Goal: Task Accomplishment & Management: Manage account settings

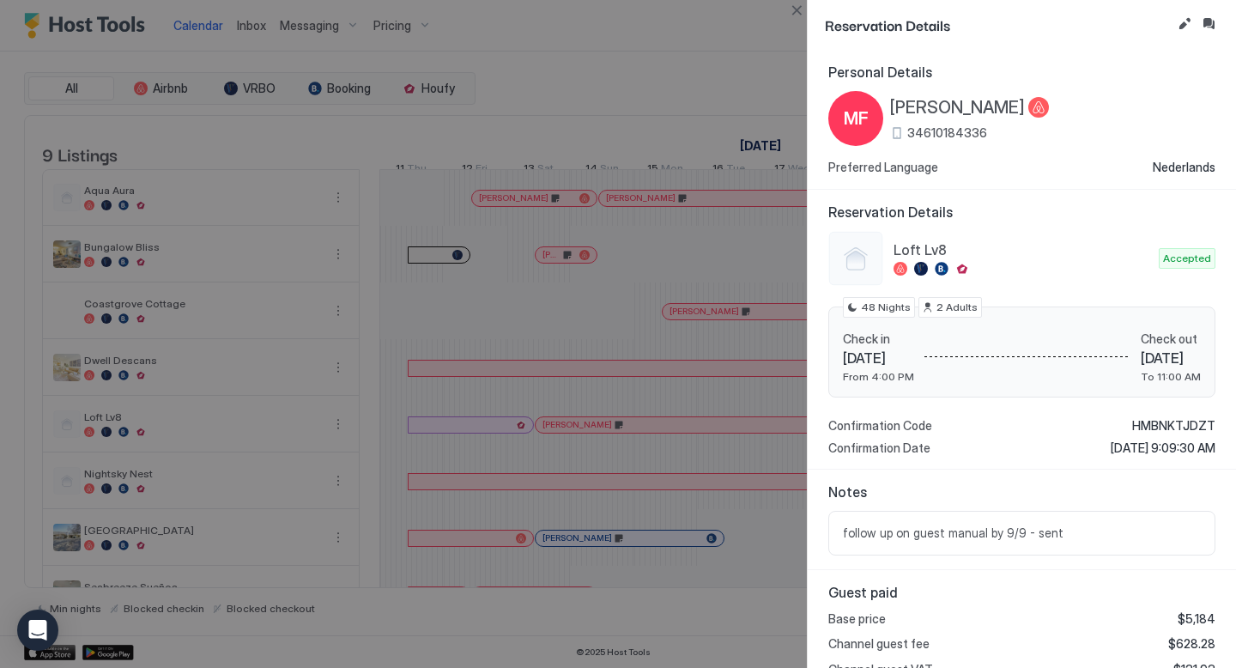
scroll to position [0, 953]
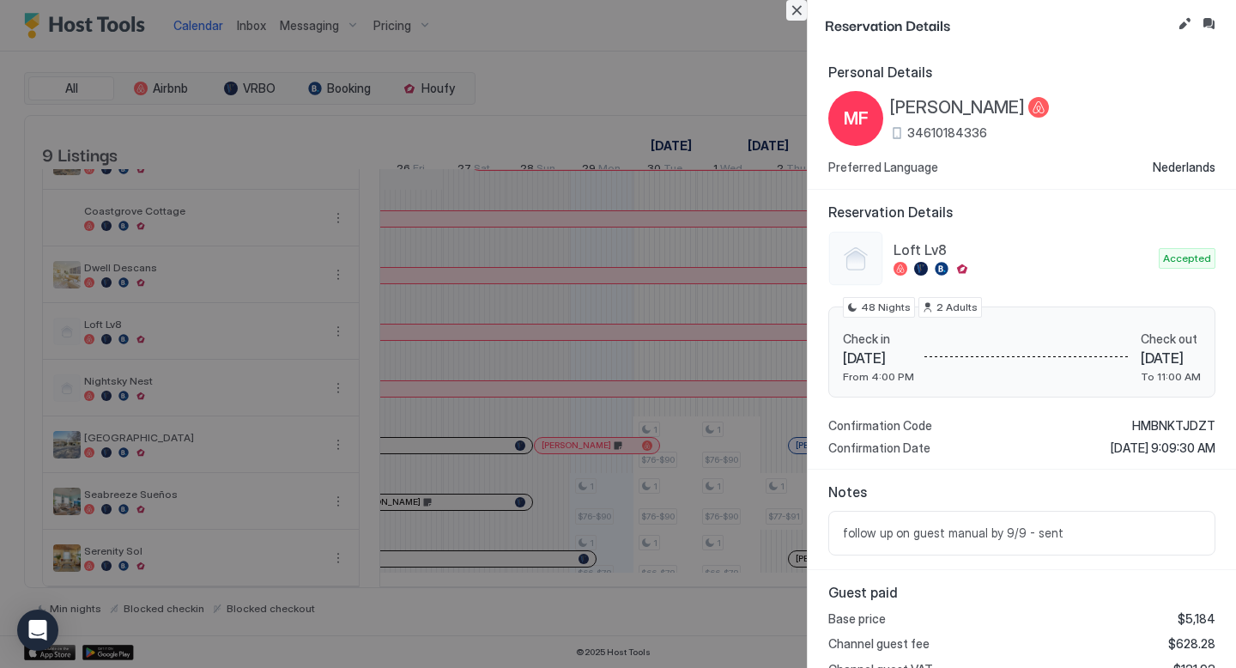
click at [793, 12] on button "Close" at bounding box center [796, 10] width 21 height 21
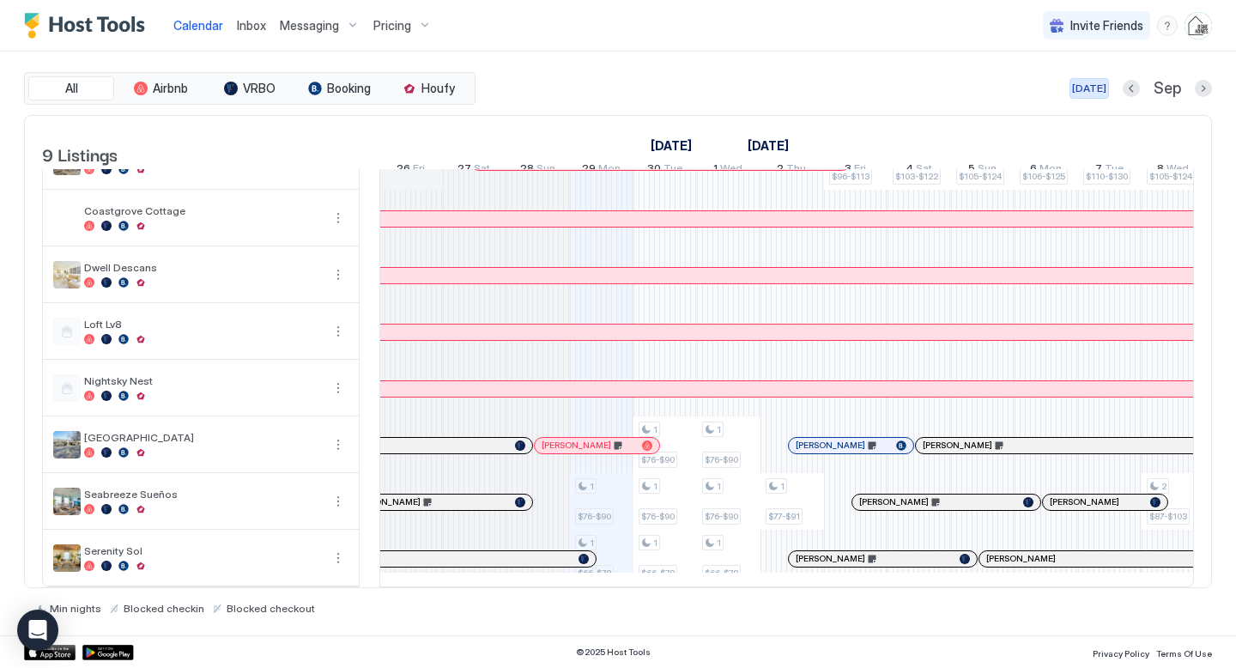
click at [1092, 86] on div "[DATE]" at bounding box center [1089, 88] width 34 height 15
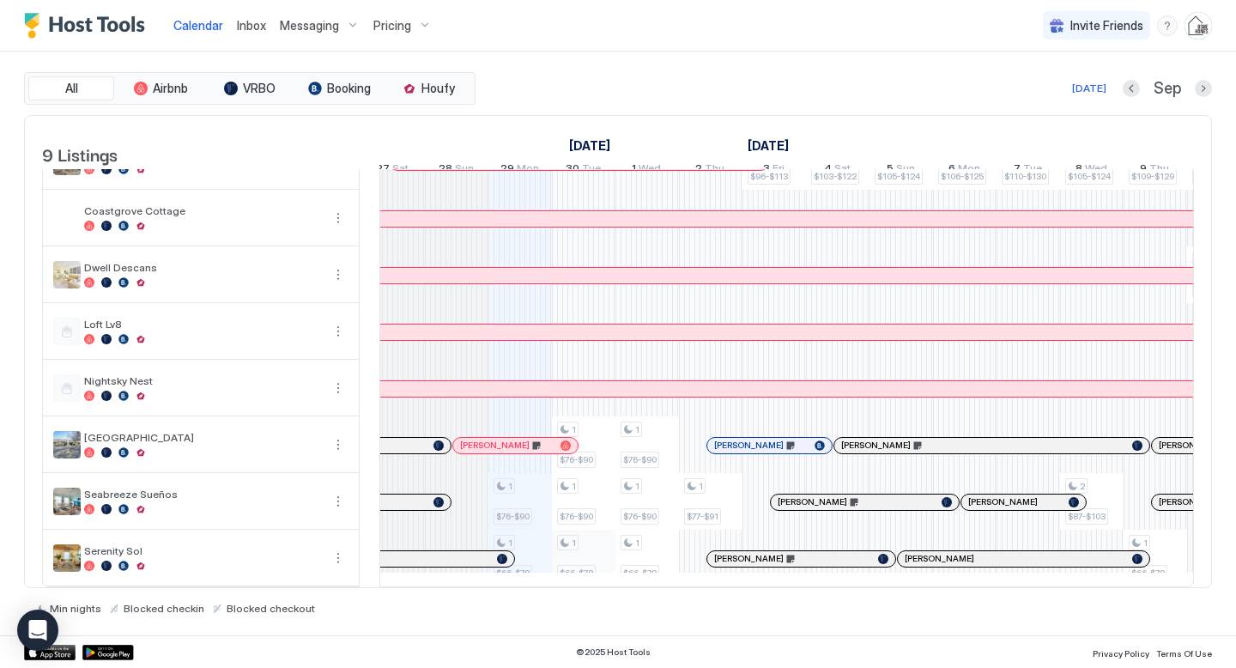
scroll to position [0, 0]
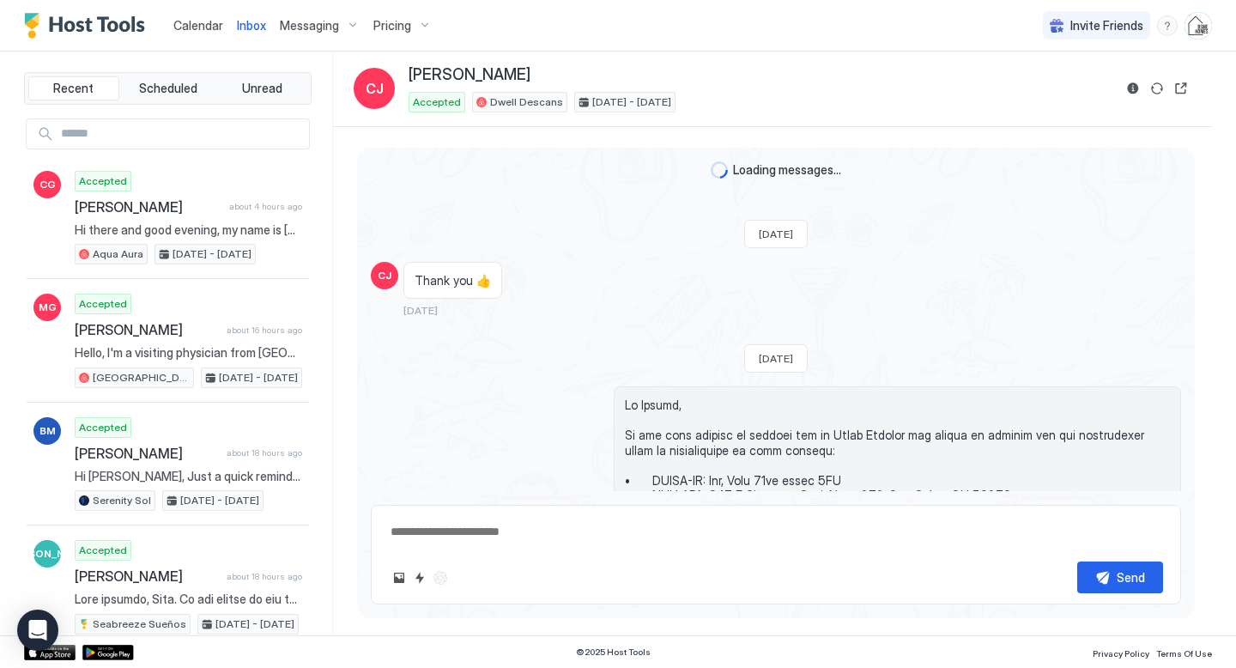
scroll to position [4243, 0]
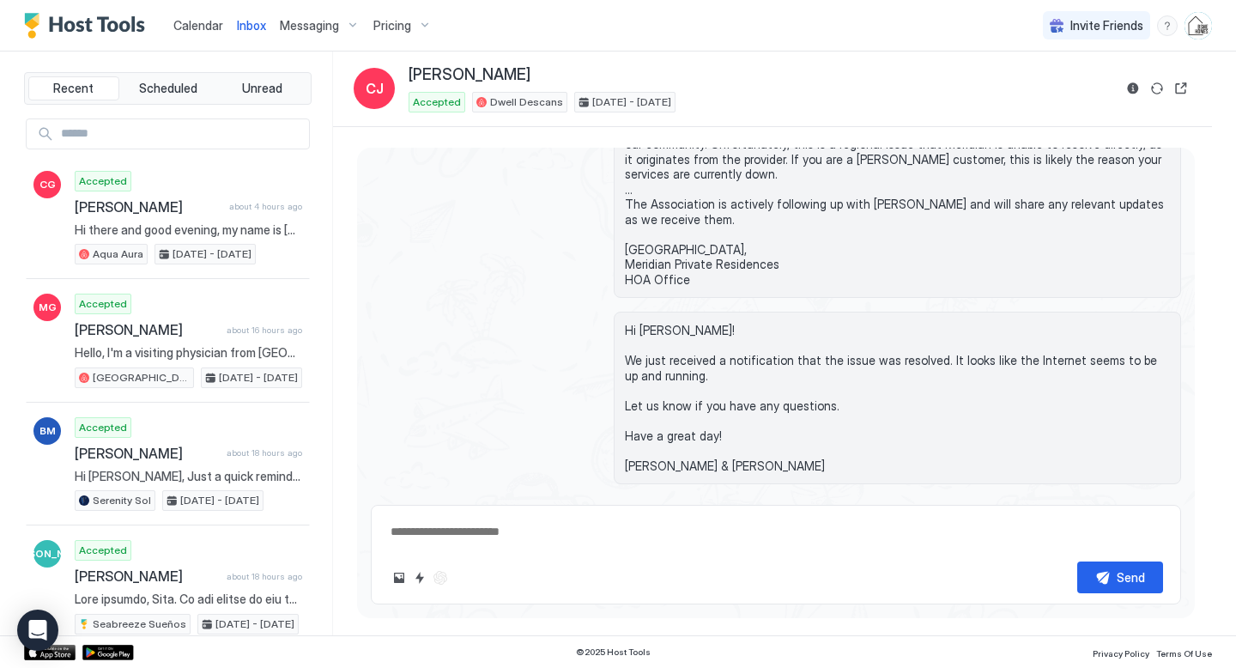
click at [187, 33] on link "Calendar" at bounding box center [198, 25] width 50 height 18
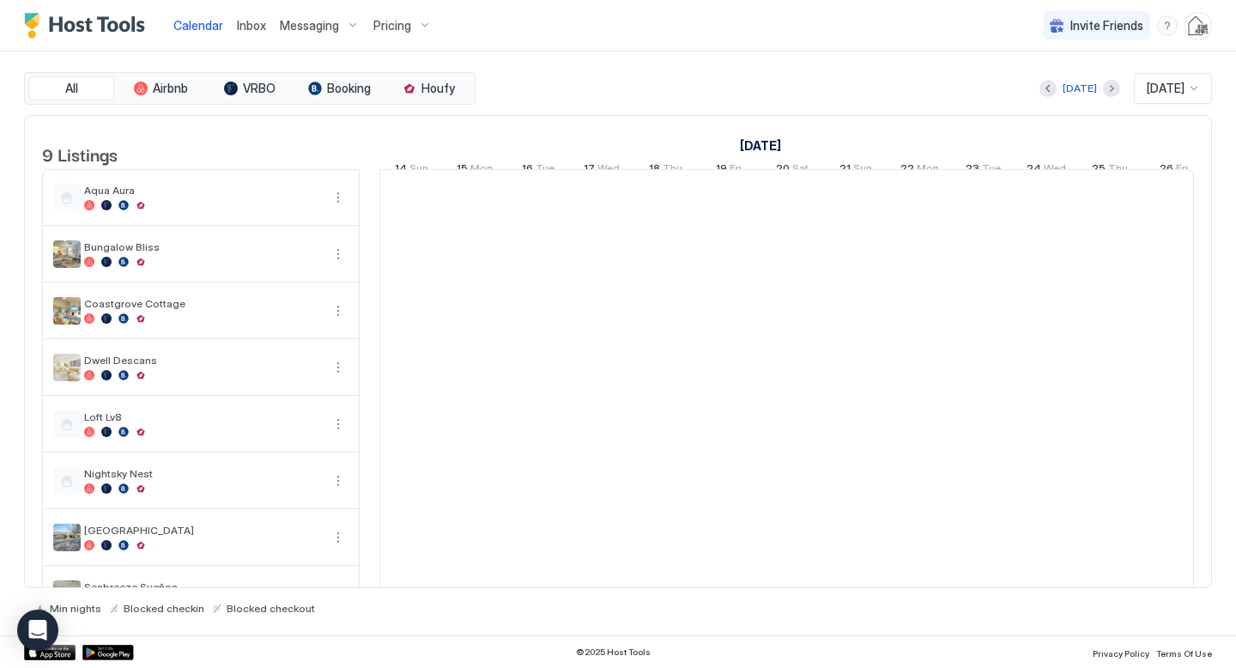
scroll to position [0, 953]
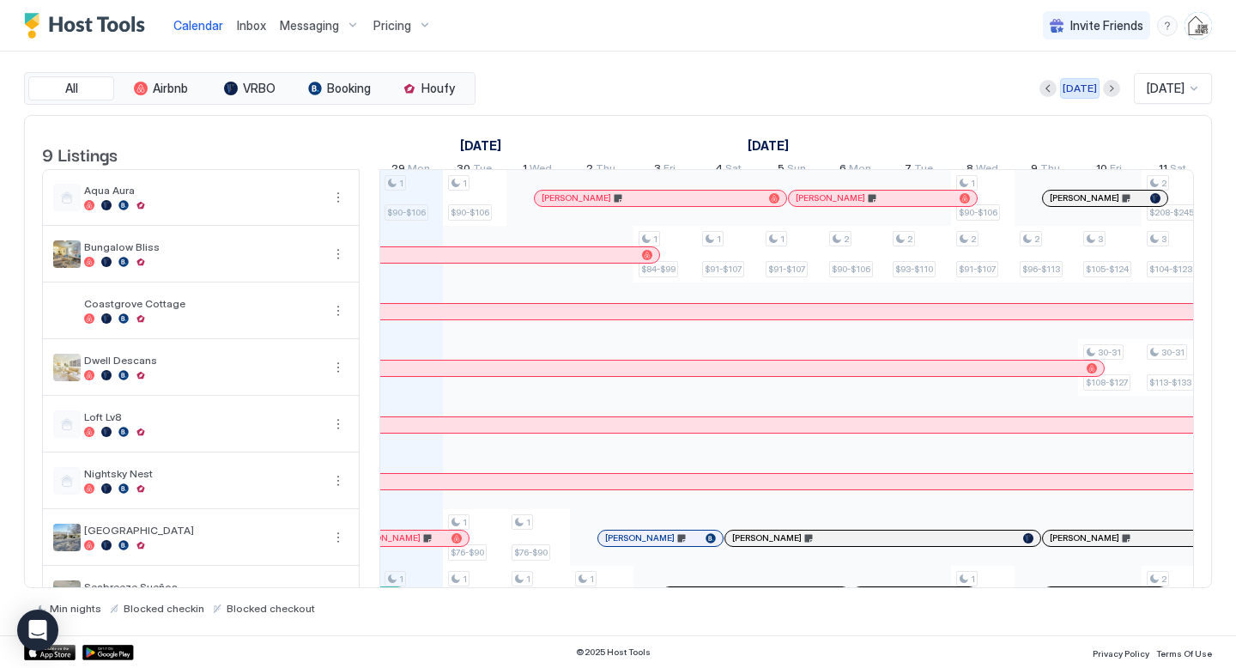
click at [1074, 88] on div "[DATE]" at bounding box center [1079, 88] width 34 height 15
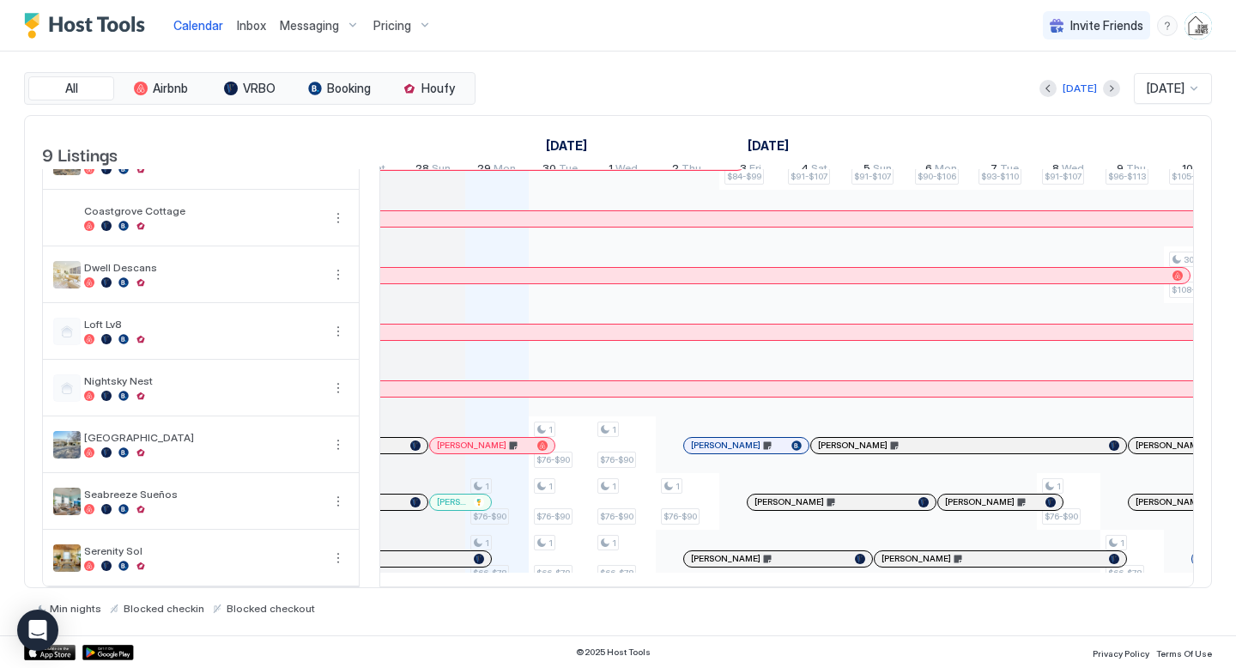
scroll to position [0, 0]
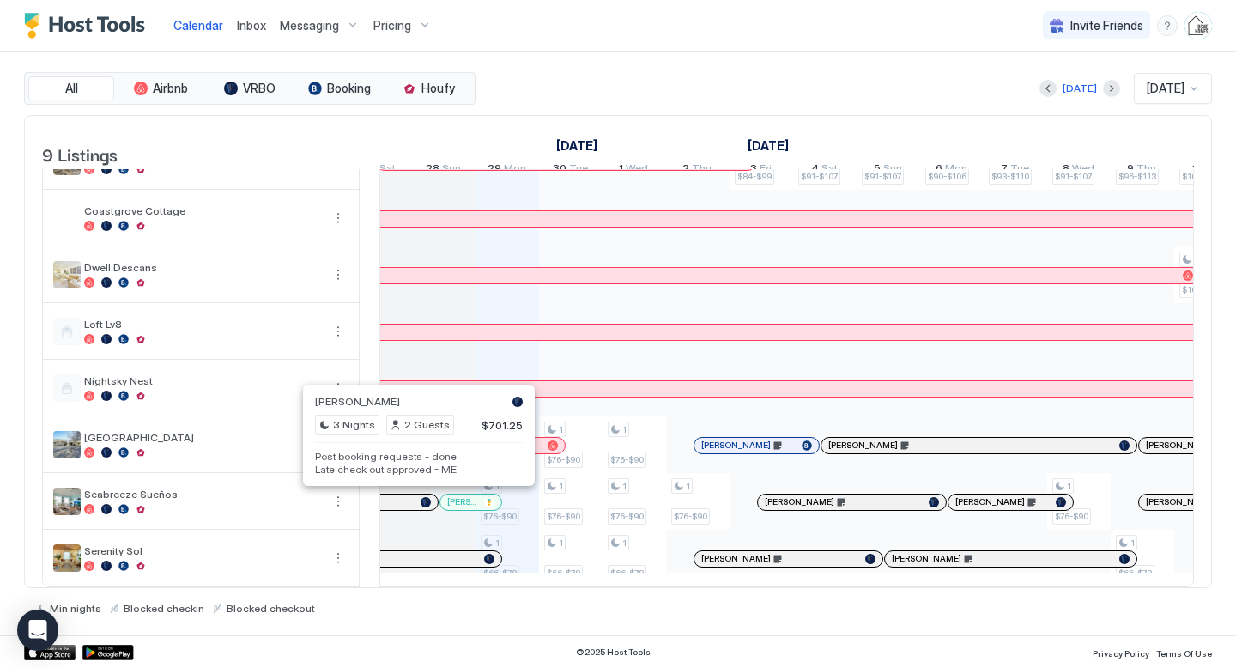
click at [412, 499] on div at bounding box center [412, 502] width 14 height 14
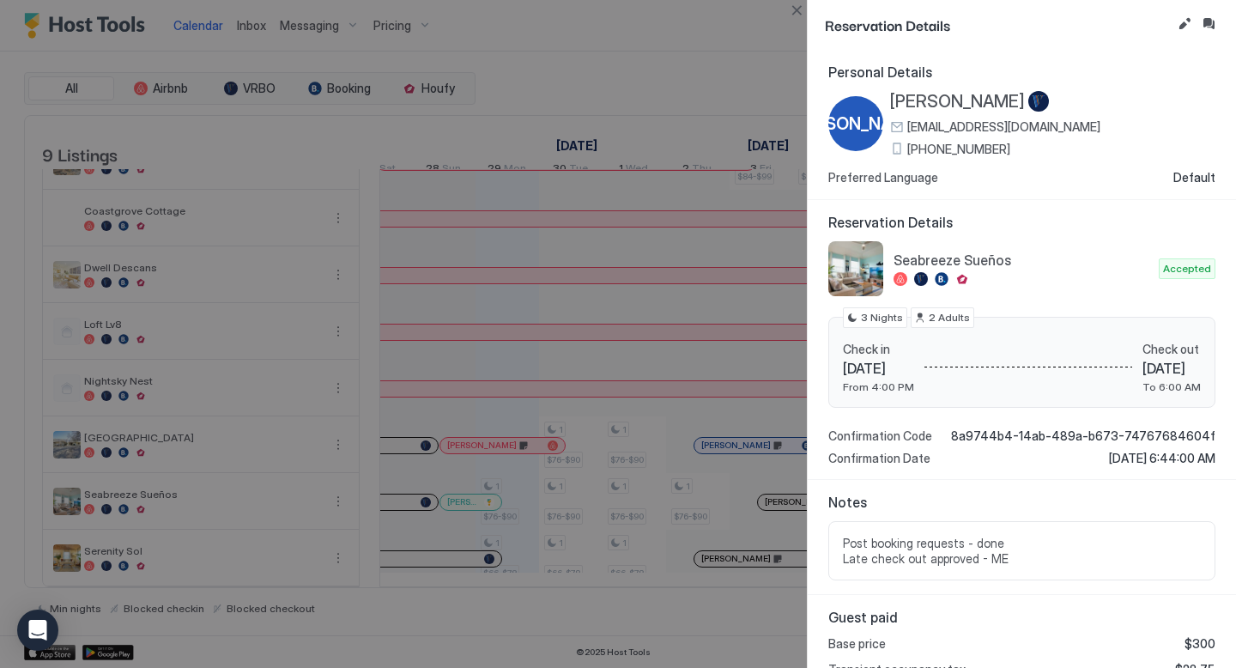
click at [902, 98] on span "[PERSON_NAME]" at bounding box center [957, 101] width 135 height 21
click at [794, 14] on button "Close" at bounding box center [796, 10] width 21 height 21
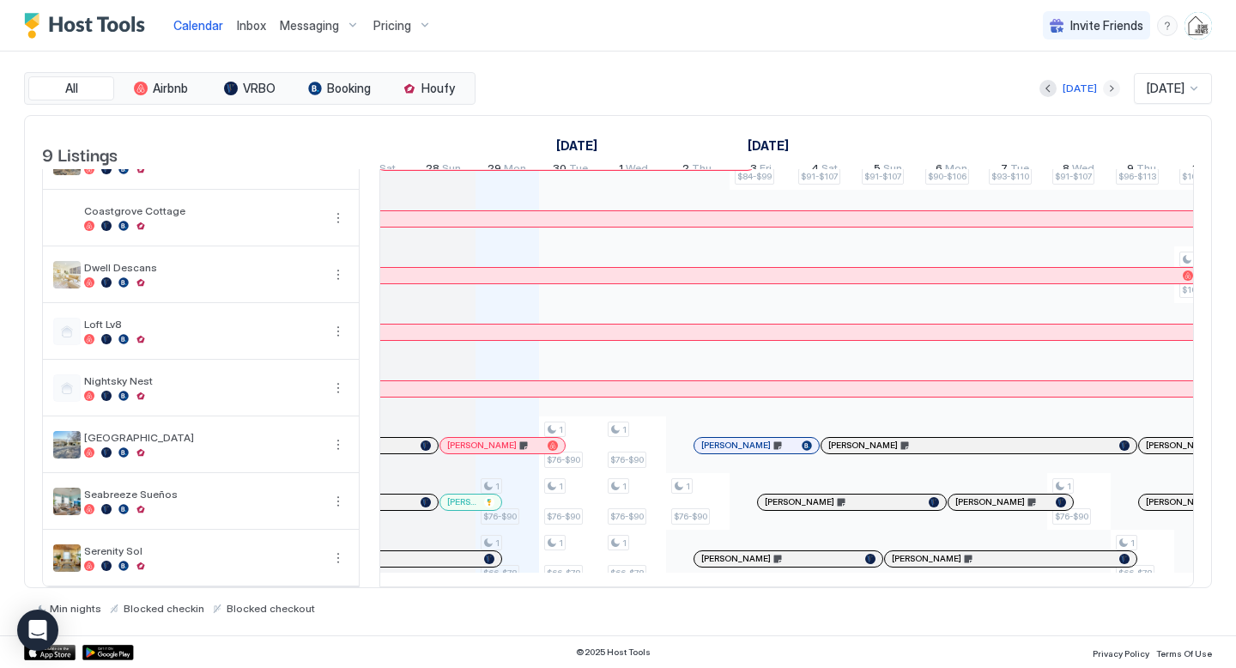
click at [1103, 90] on button "Next month" at bounding box center [1111, 88] width 17 height 17
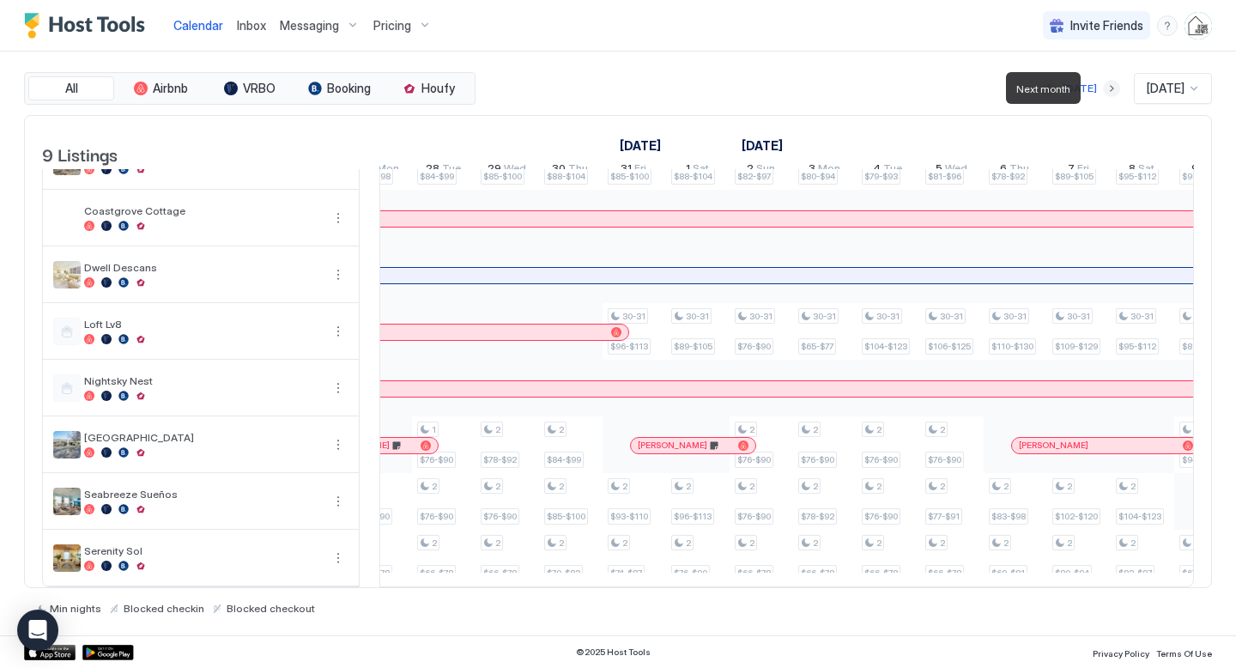
scroll to position [0, 953]
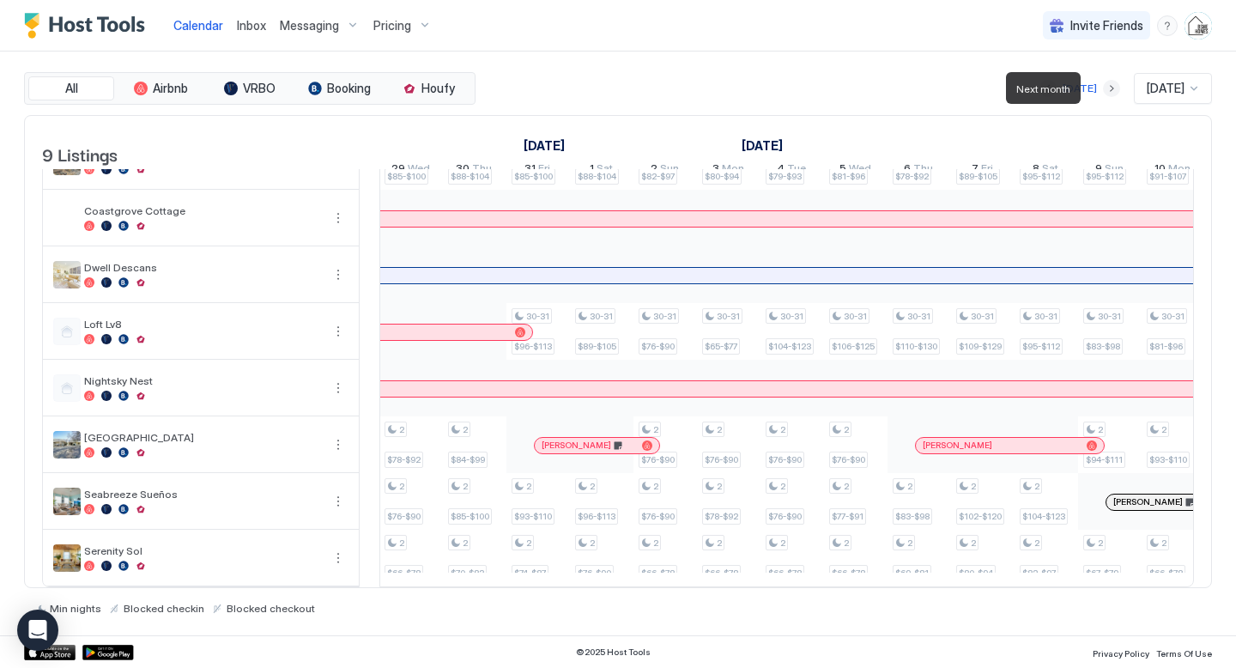
click at [1103, 90] on button "Next month" at bounding box center [1111, 88] width 17 height 17
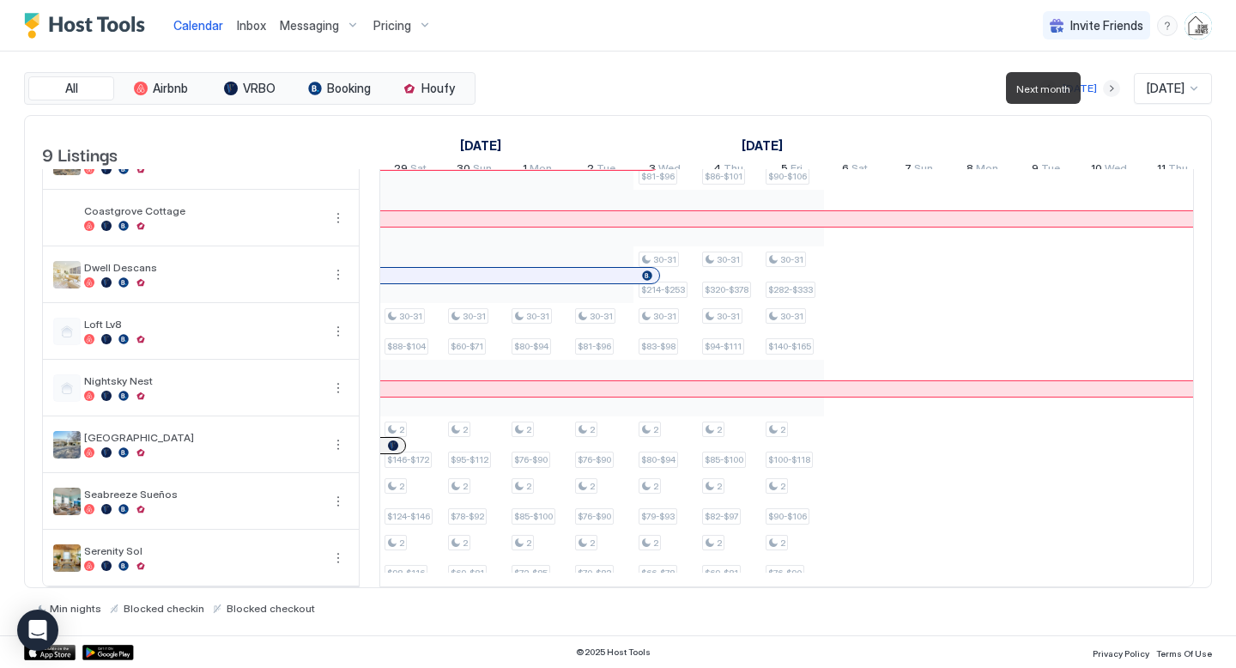
click at [1103, 90] on button "Next month" at bounding box center [1111, 88] width 17 height 17
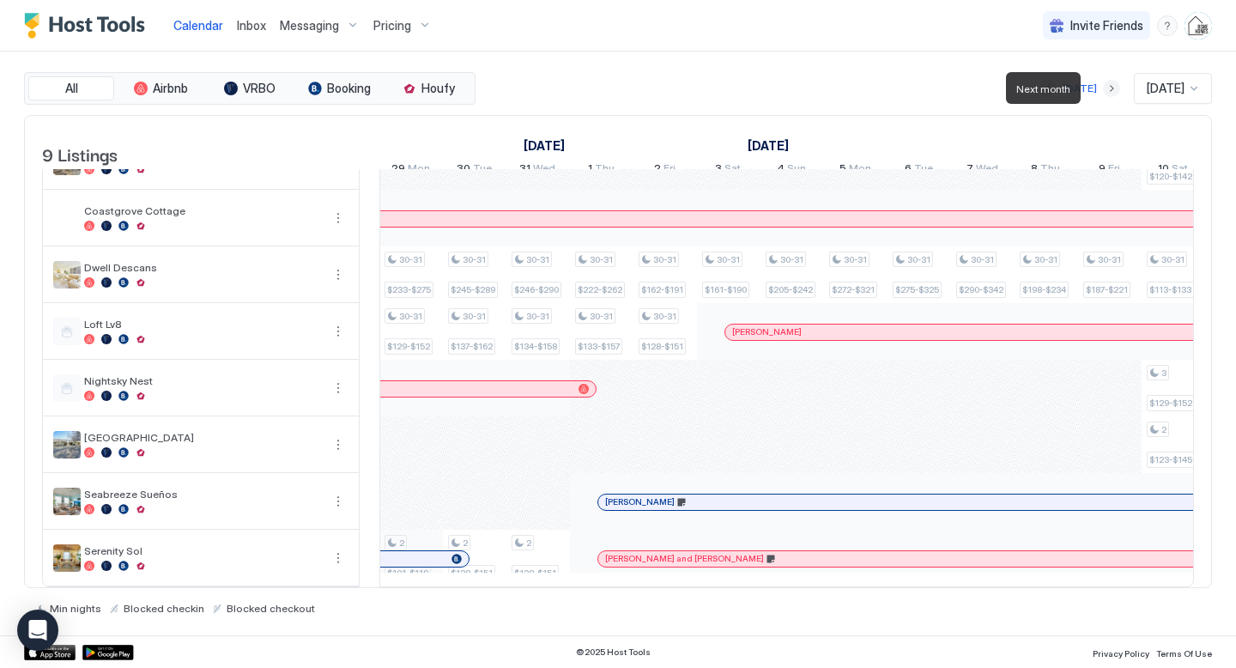
click at [1103, 90] on button "Next month" at bounding box center [1111, 88] width 17 height 17
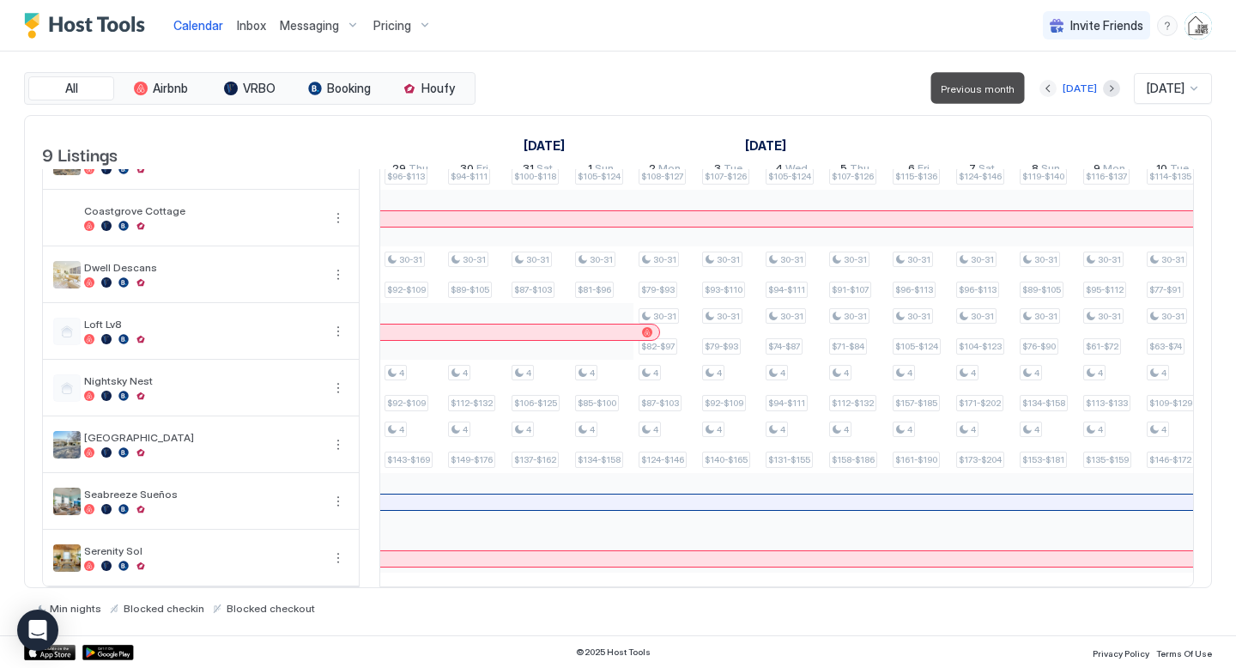
click at [1042, 88] on button "Previous month" at bounding box center [1047, 88] width 17 height 17
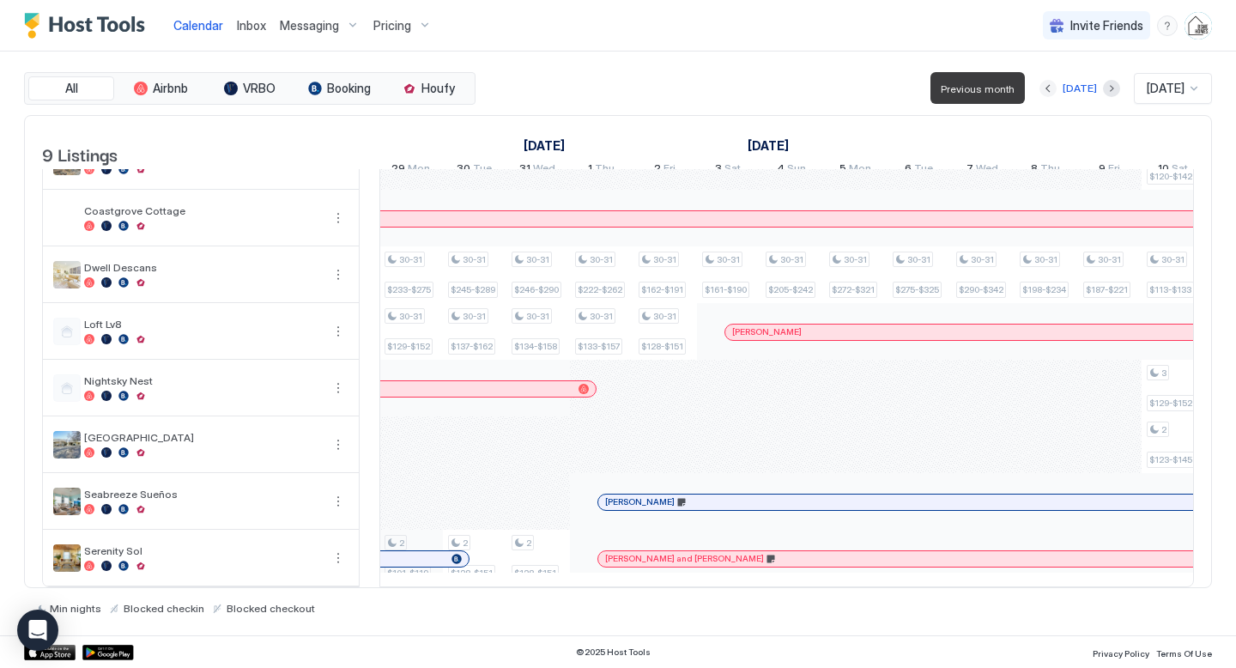
click at [1042, 88] on button "Previous month" at bounding box center [1047, 88] width 17 height 17
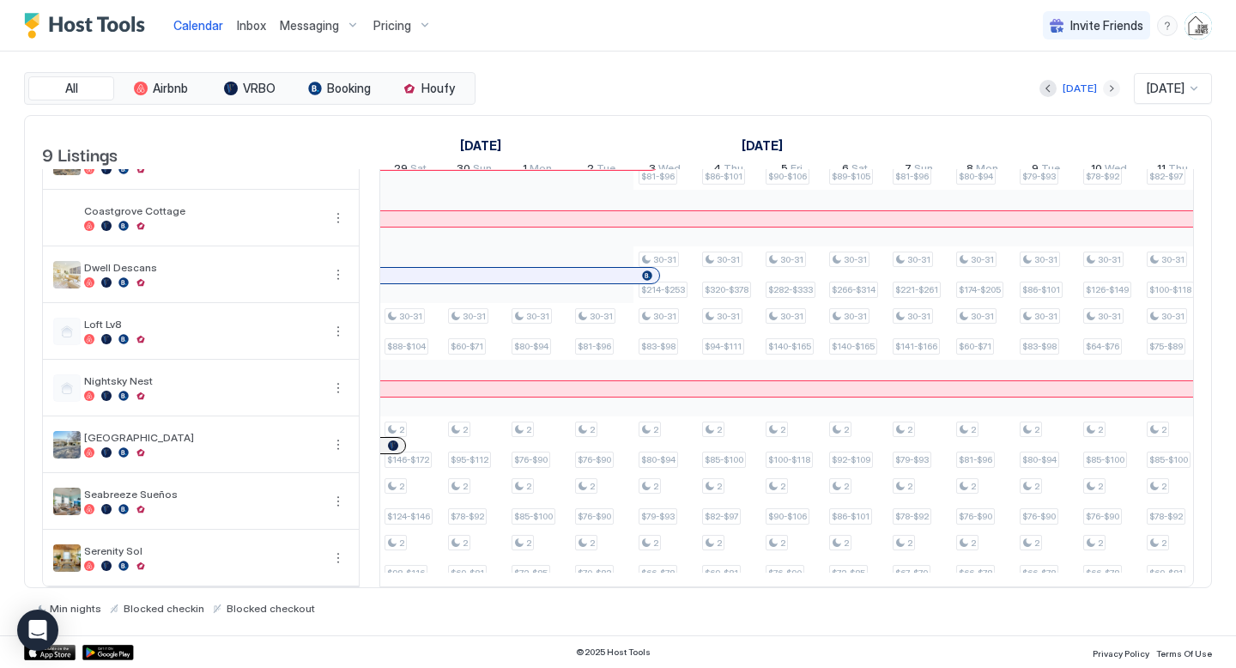
click at [1103, 91] on button "Next month" at bounding box center [1111, 88] width 17 height 17
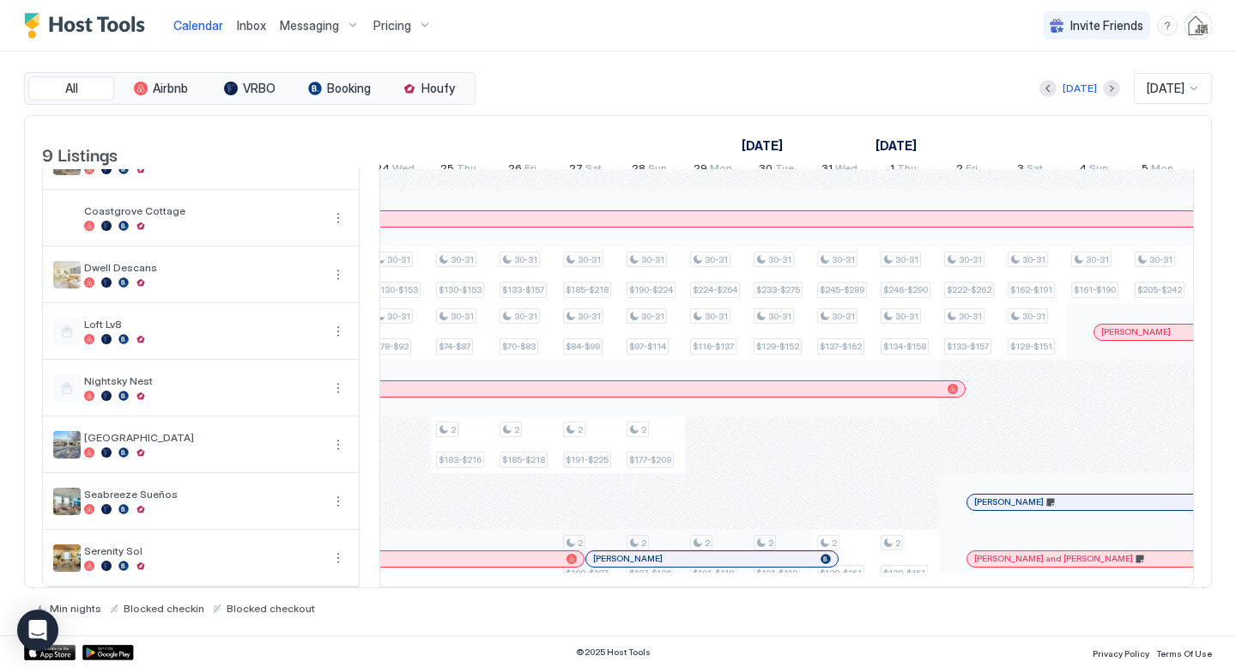
scroll to position [0, 548]
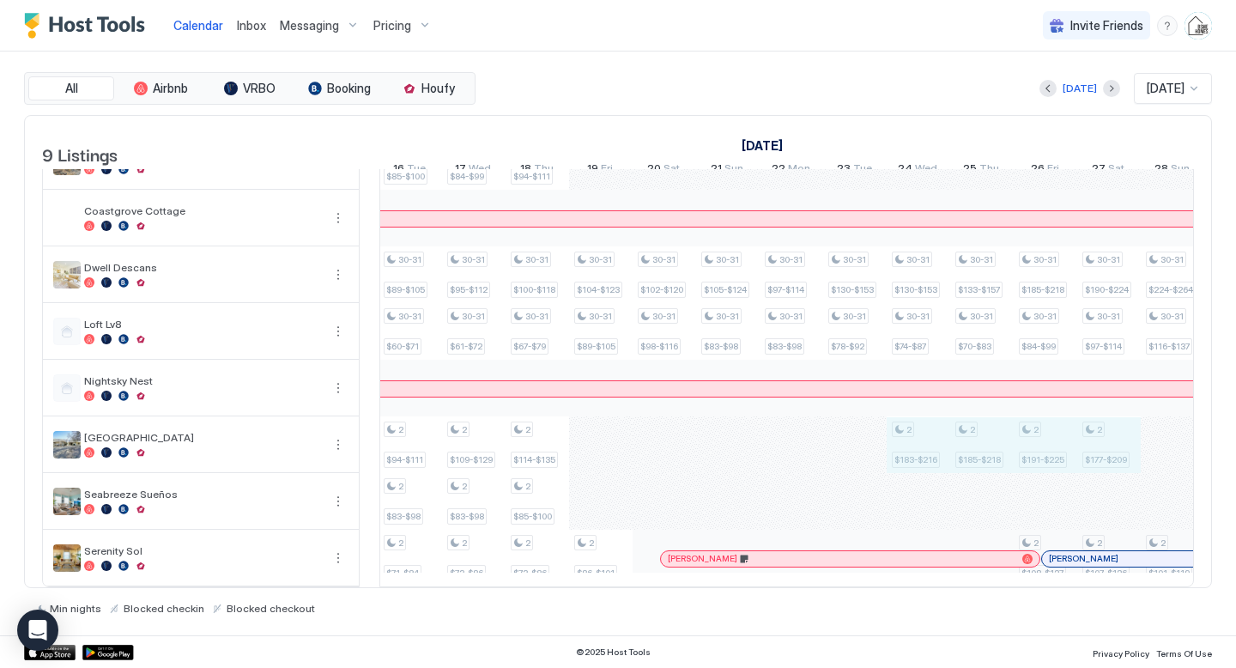
drag, startPoint x: 1116, startPoint y: 436, endPoint x: 894, endPoint y: 438, distance: 221.4
click at [894, 438] on div "1 $200-$[PHONE_NUMBER] $52-$61 2 $95-$112 1 $265-$[PHONE_NUMBER] $50-$59 2 $102…" at bounding box center [664, 331] width 3366 height 509
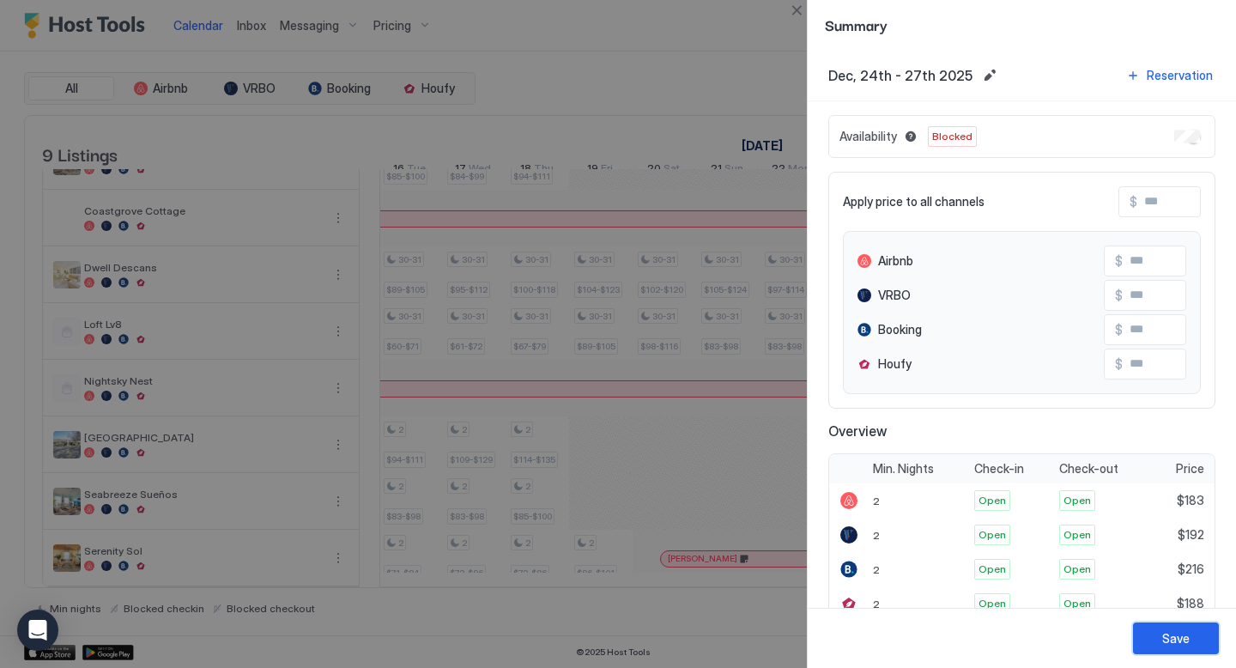
click at [1183, 644] on div "Save" at bounding box center [1175, 638] width 27 height 18
